Goal: Task Accomplishment & Management: Use online tool/utility

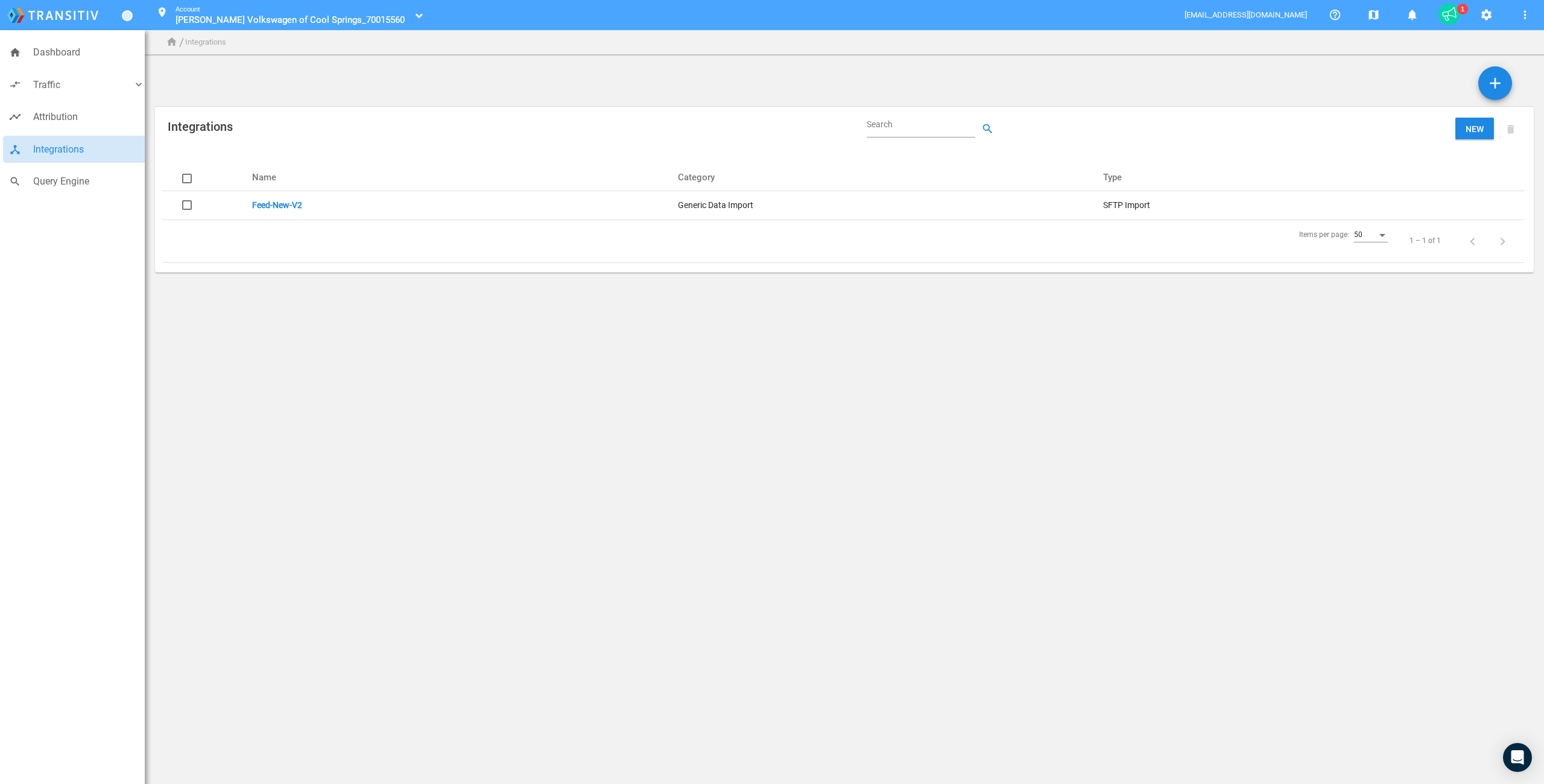
click at [277, 202] on link "Feed-New-V2" at bounding box center [277, 205] width 50 height 10
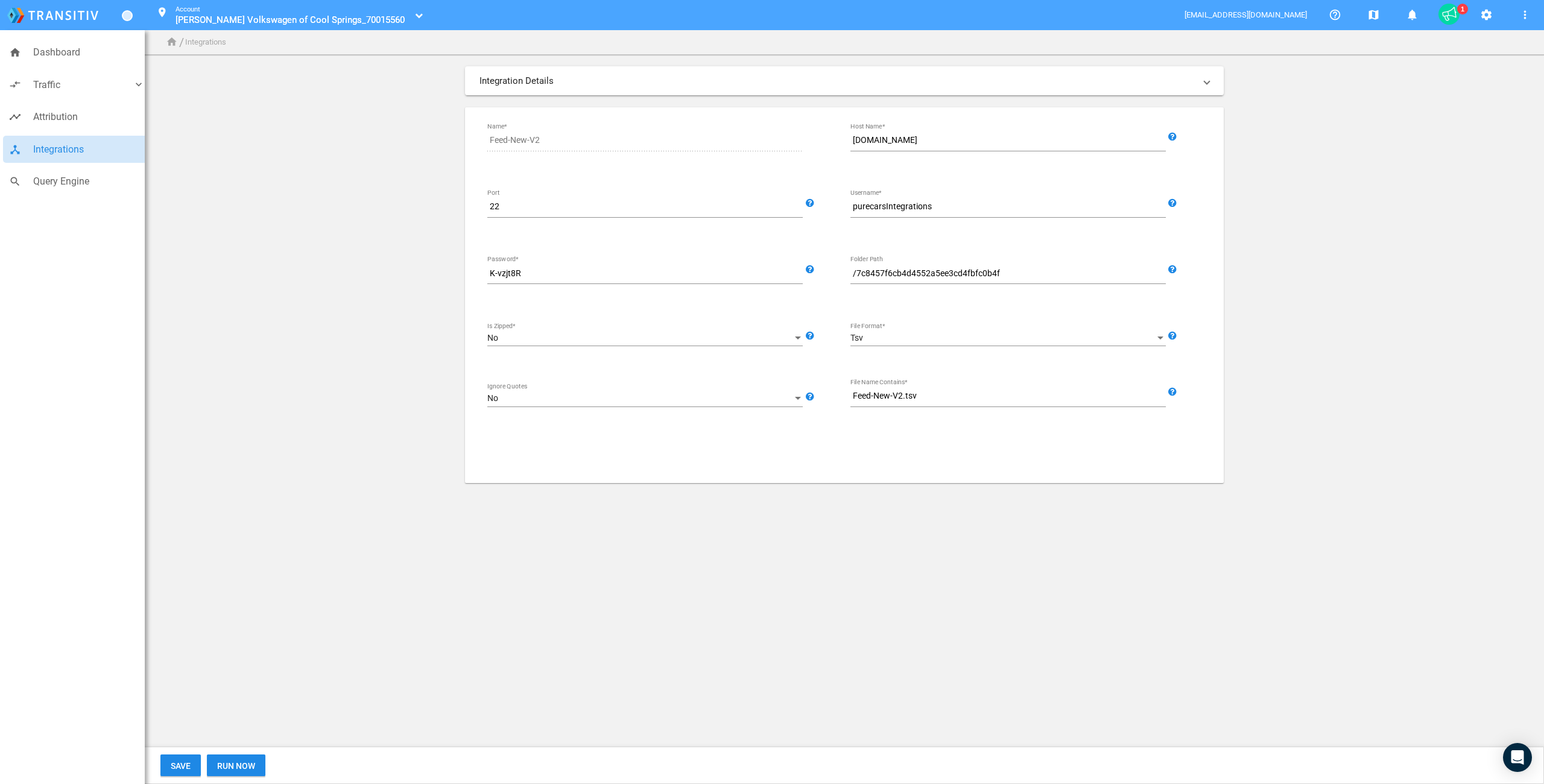
click at [291, 279] on app-integrations-form "Integration Details SFTP Import Generic Data Import Source Feed-New-V2 Name* [D…" at bounding box center [845, 274] width 1379 height 416
click at [233, 775] on button "Run Now" at bounding box center [236, 765] width 59 height 21
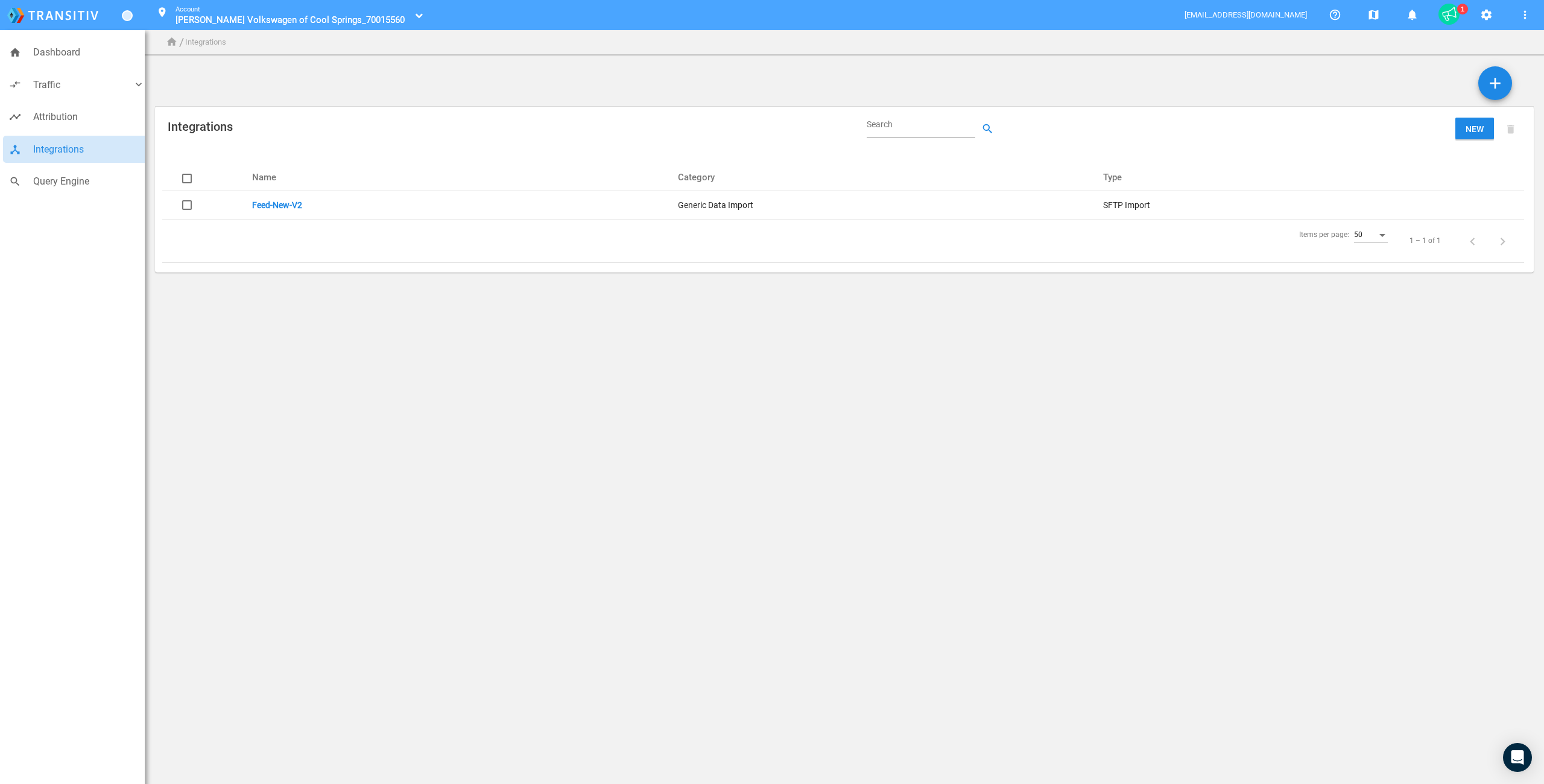
click at [418, 356] on body "home Dashboard compare_arrows Traffic keyboard_arrow_down speaker_notes Campaig…" at bounding box center [772, 392] width 1544 height 784
click at [57, 183] on span "Query Engine" at bounding box center [89, 181] width 112 height 16
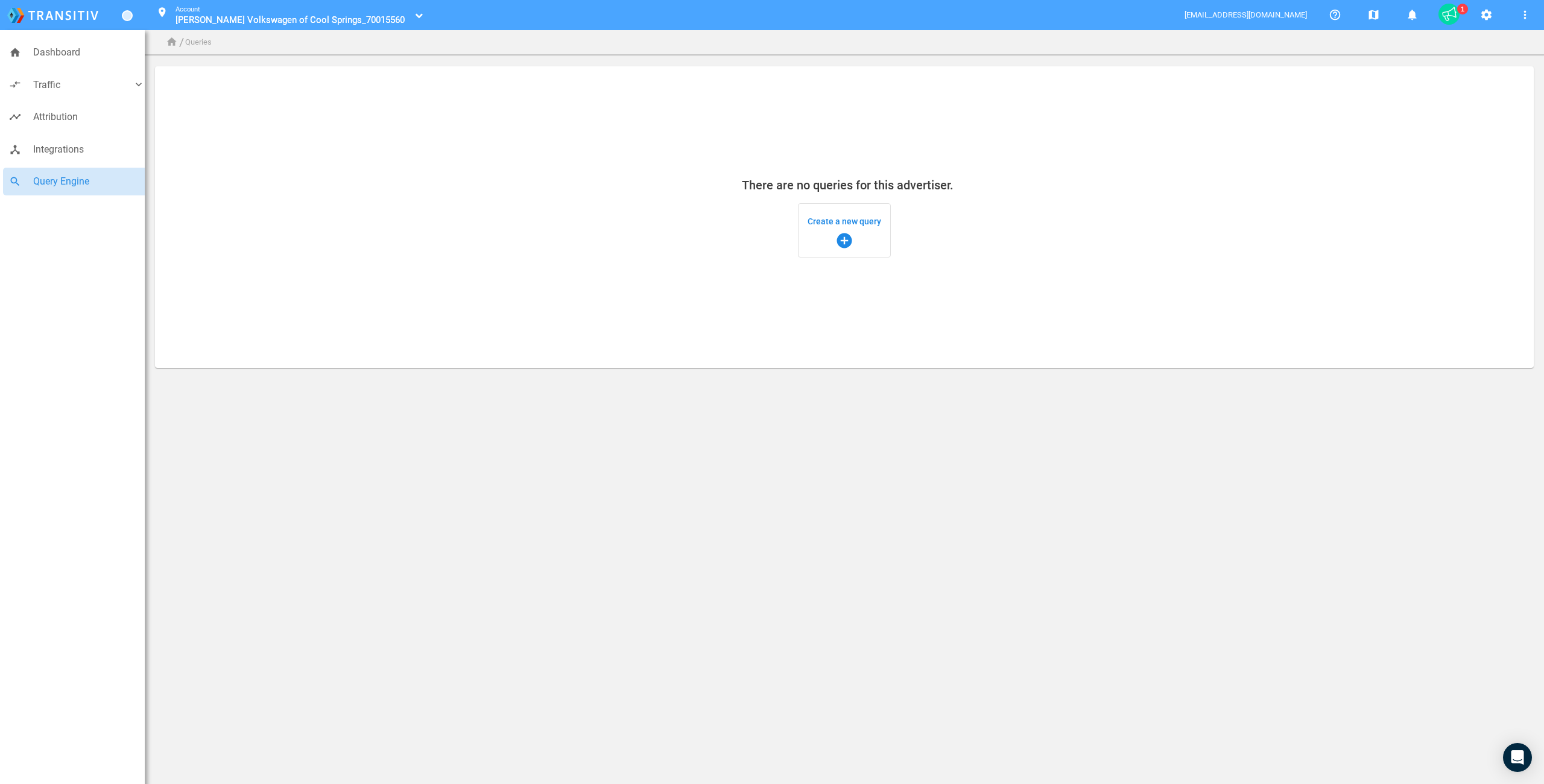
click at [823, 222] on span "Create a new query add_circle" at bounding box center [845, 230] width 73 height 39
